Goal: Information Seeking & Learning: Learn about a topic

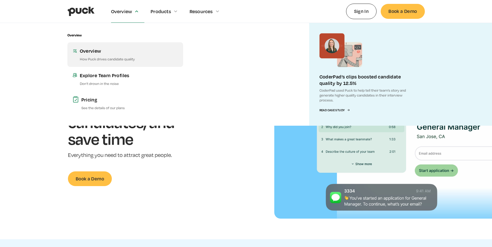
click at [102, 53] on div "Overview" at bounding box center [129, 50] width 98 height 6
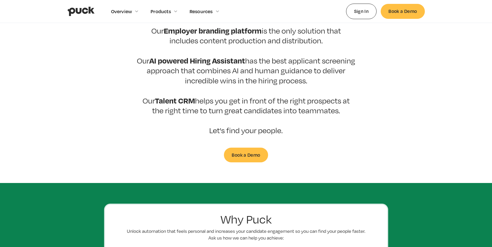
scroll to position [155, 0]
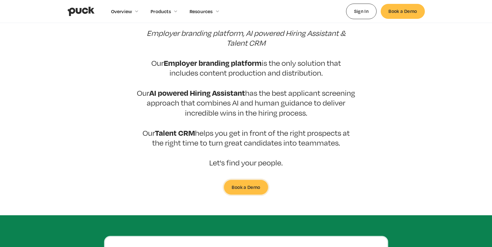
click at [243, 180] on link "Book a Demo" at bounding box center [246, 187] width 44 height 15
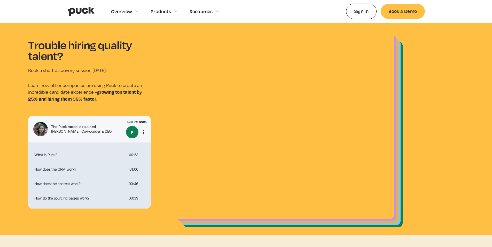
click at [132, 131] on img "Play" at bounding box center [132, 132] width 6 height 6
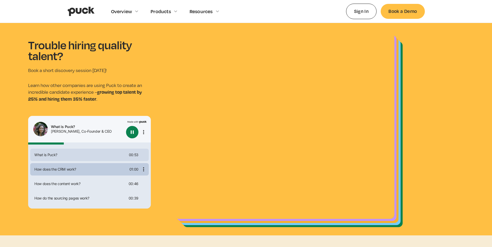
click at [67, 171] on div "How does the CRM work?" at bounding box center [79, 169] width 95 height 4
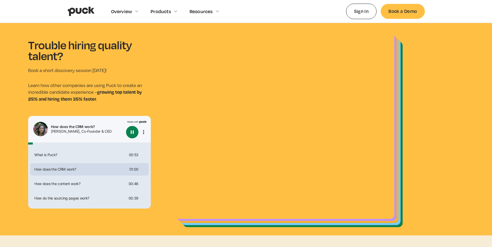
click at [133, 132] on img "Pause" at bounding box center [132, 132] width 6 height 6
type input "0.0390831833333333"
click at [13, 7] on div "Overview Overview Overview How Puck drives candidate quality Explore Team Profi…" at bounding box center [246, 11] width 492 height 23
click at [84, 8] on img "home" at bounding box center [80, 11] width 27 height 10
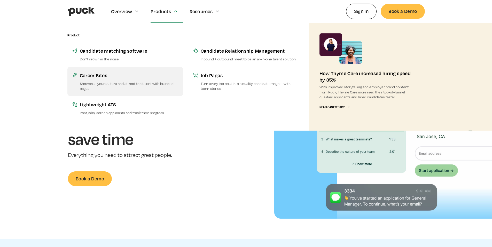
click at [86, 76] on div "Career Sites" at bounding box center [129, 75] width 98 height 6
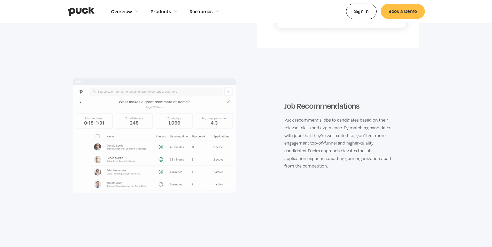
scroll to position [1032, 0]
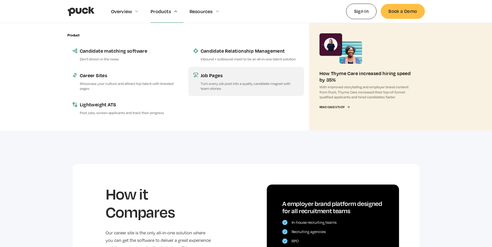
click at [209, 73] on div "Job Pages" at bounding box center [250, 75] width 98 height 6
